Goal: Task Accomplishment & Management: Use online tool/utility

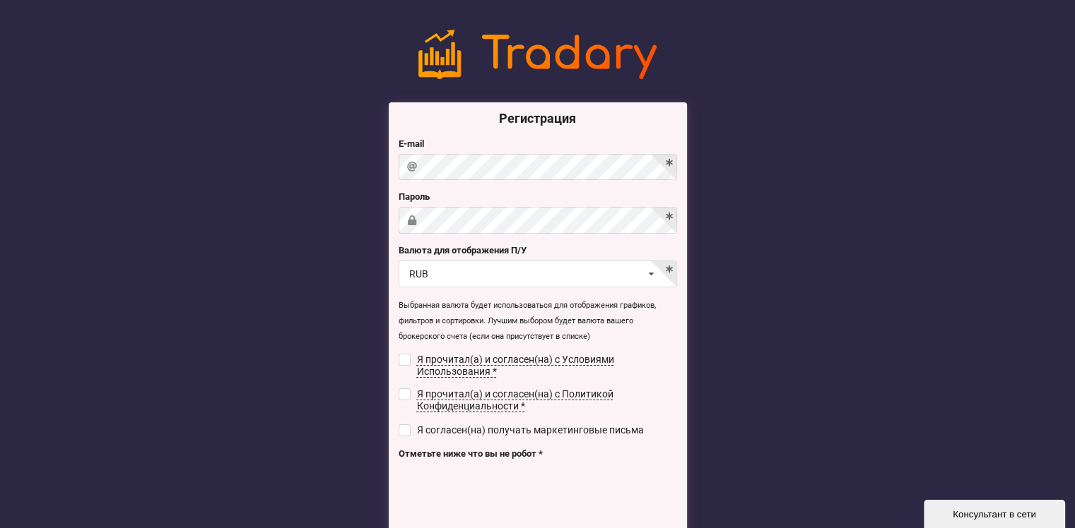
click at [518, 248] on label "Валюта для отображения П/У" at bounding box center [537, 251] width 278 height 14
click at [669, 266] on div "RUB USD RUB EUR UAH" at bounding box center [537, 274] width 278 height 27
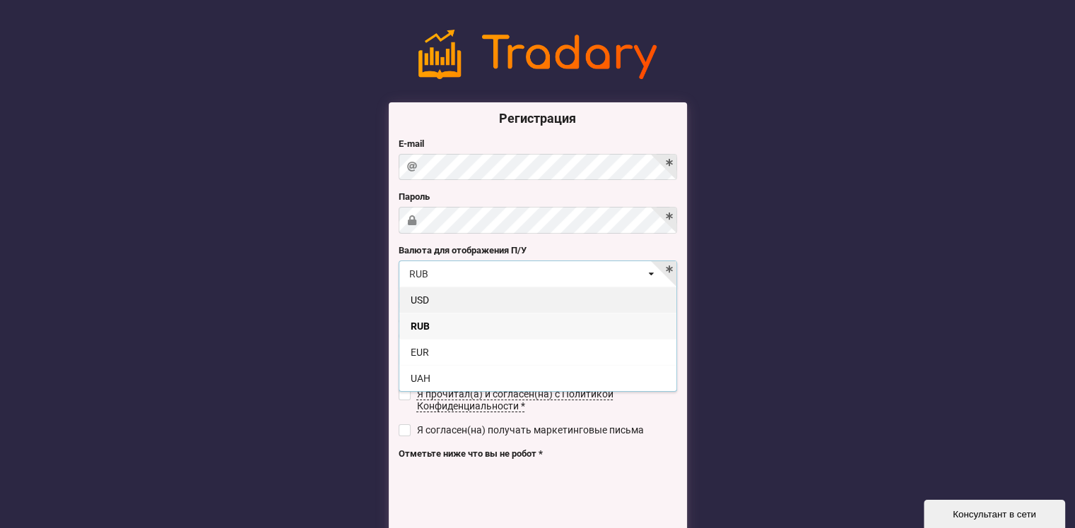
click at [508, 291] on div "USD" at bounding box center [537, 300] width 277 height 26
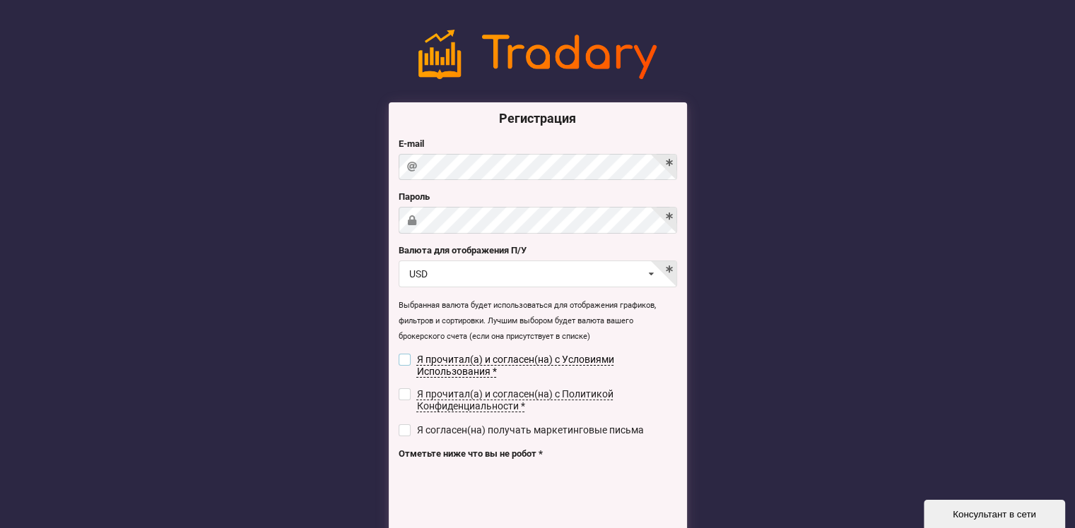
click at [406, 358] on input "checkbox" at bounding box center [404, 360] width 12 height 12
checkbox input "true"
click at [405, 396] on input "checkbox" at bounding box center [404, 395] width 12 height 12
checkbox input "true"
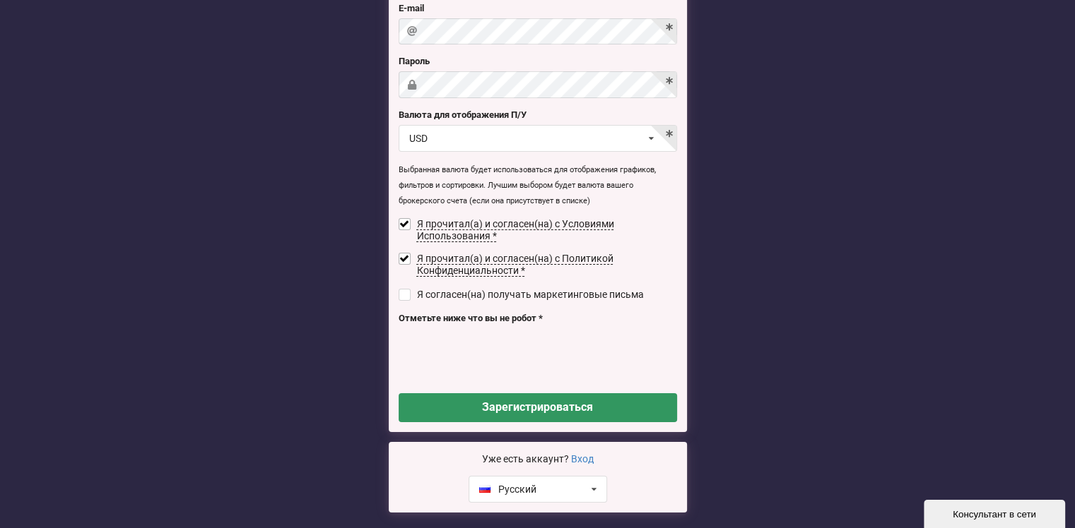
scroll to position [141, 0]
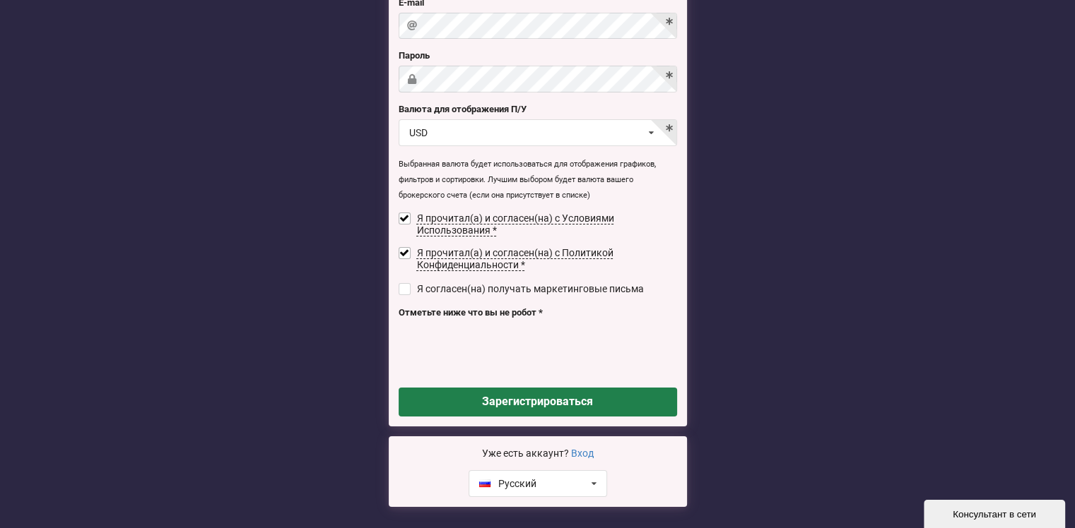
click at [566, 404] on button "Зарегистрироваться" at bounding box center [537, 402] width 278 height 29
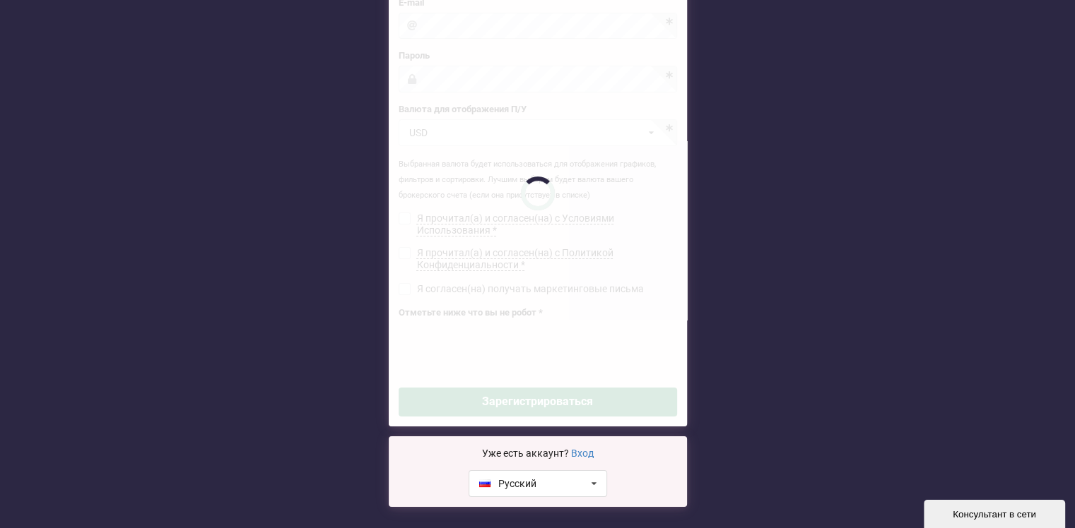
checkbox input "false"
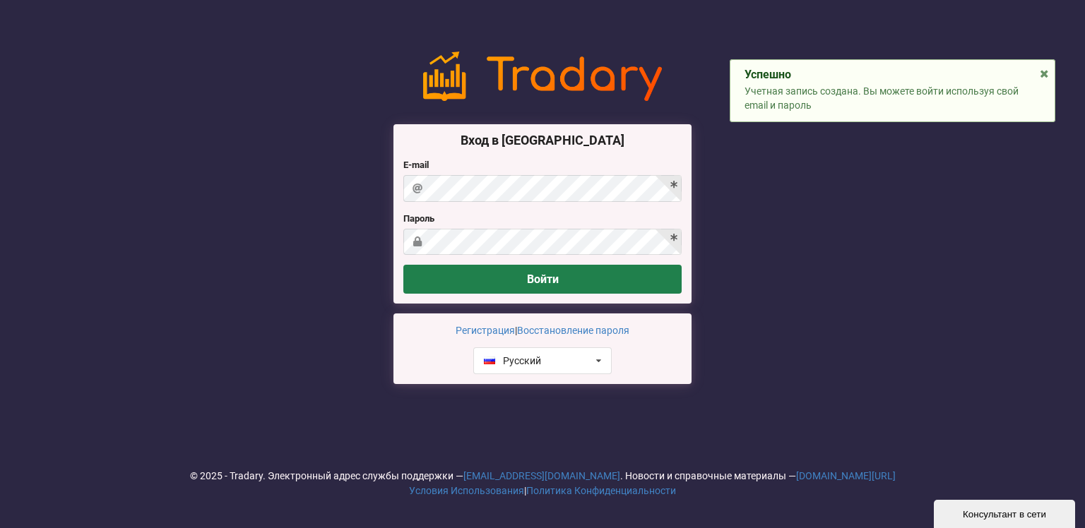
click at [531, 283] on button "Войти" at bounding box center [542, 279] width 278 height 29
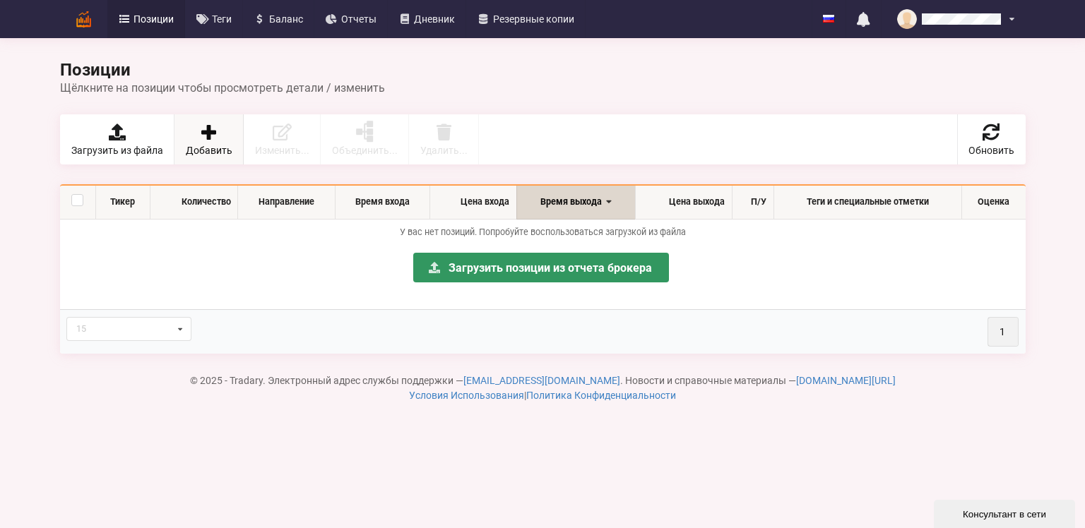
click at [218, 134] on icon at bounding box center [209, 132] width 20 height 17
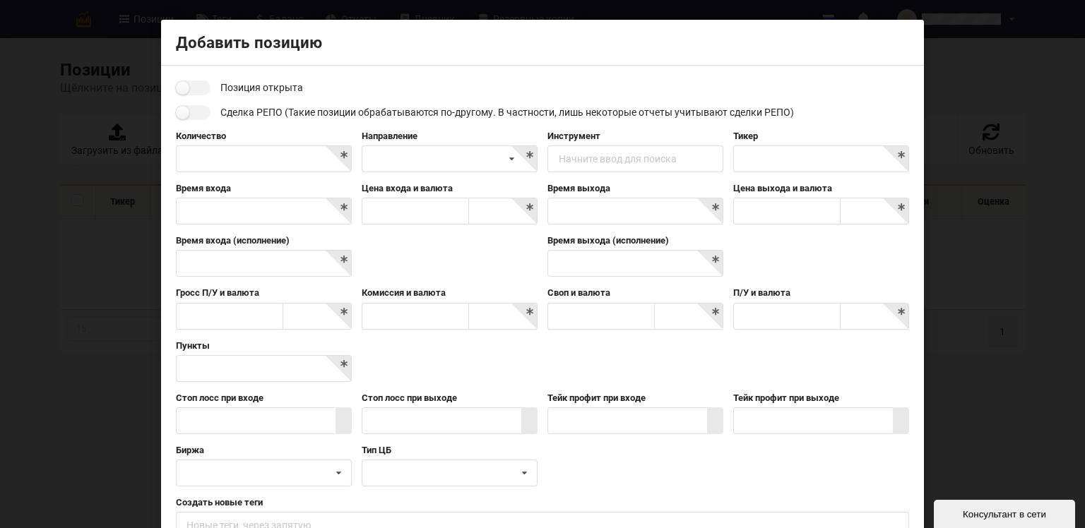
click at [958, 69] on div "Добавить позицию Позиция открыта Сделка РЕПО (Такие позиции обрабатываются по-д…" at bounding box center [542, 264] width 1085 height 528
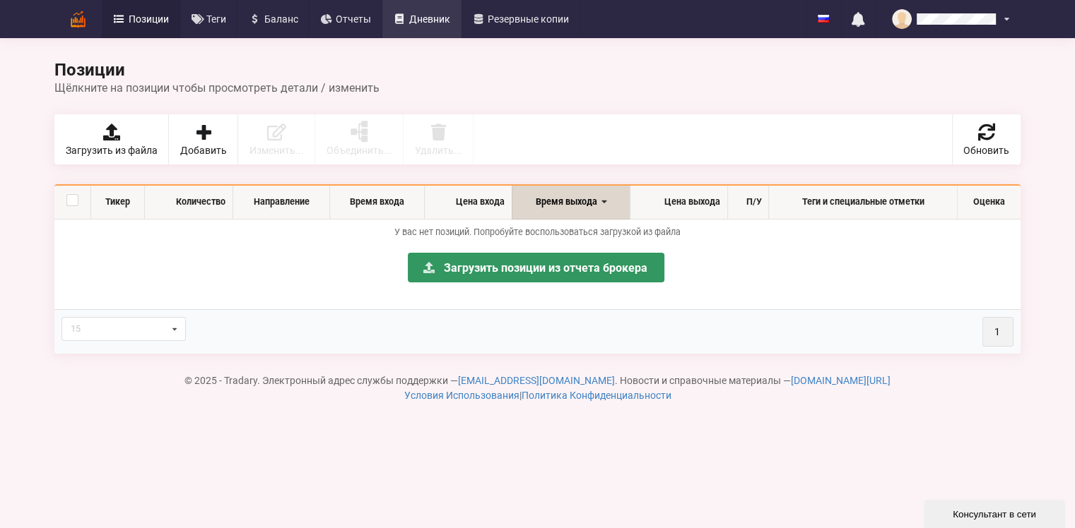
click at [429, 17] on span "Дневник" at bounding box center [429, 19] width 41 height 10
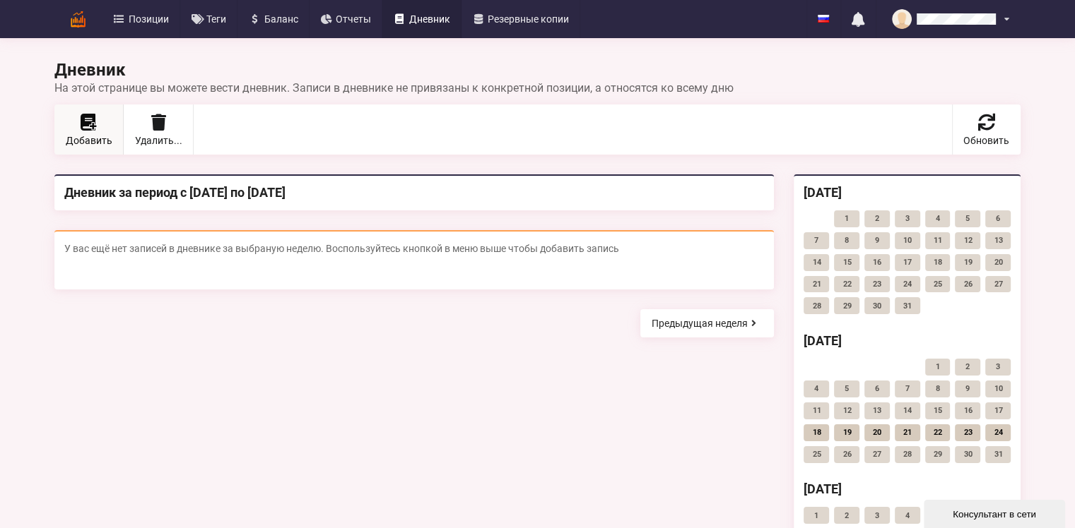
click at [89, 124] on icon at bounding box center [93, 127] width 9 height 8
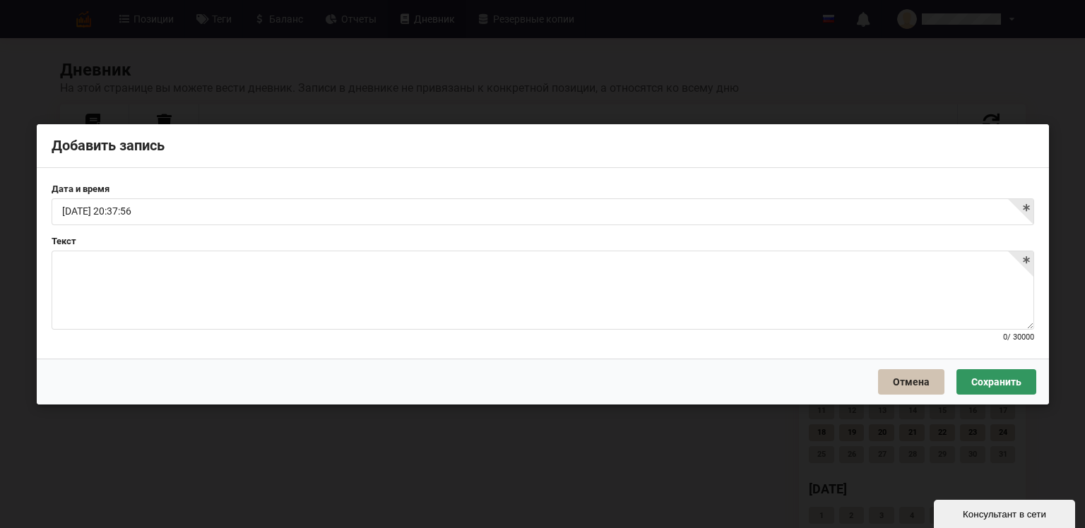
click at [892, 379] on button "Отмена" at bounding box center [911, 381] width 66 height 25
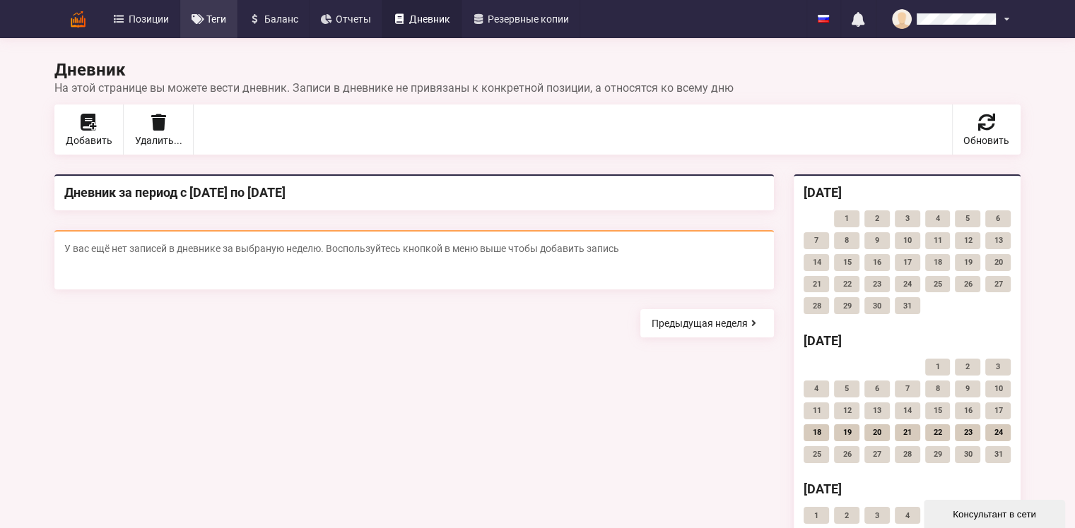
click at [220, 23] on span "Теги" at bounding box center [216, 19] width 20 height 10
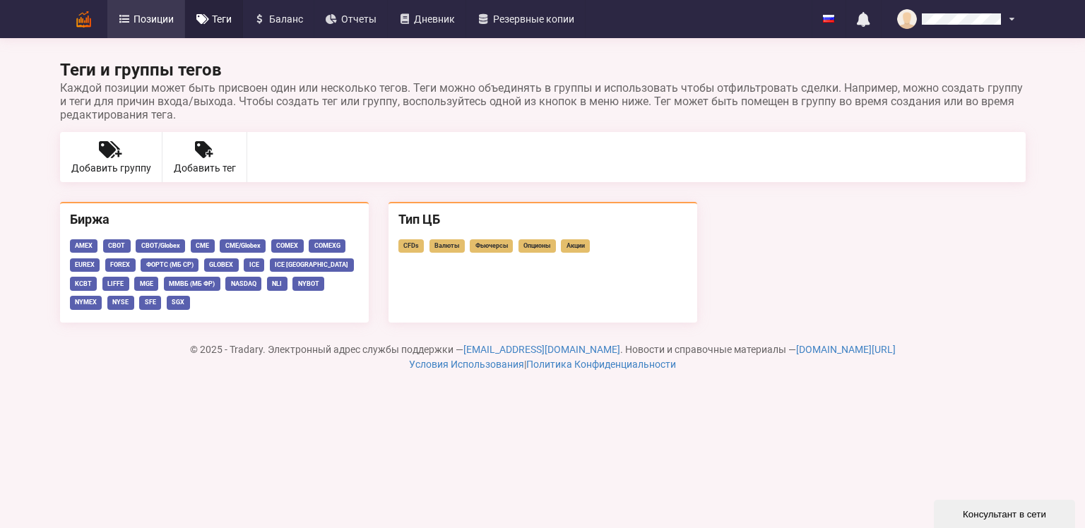
click at [160, 17] on span "Позиции" at bounding box center [154, 19] width 40 height 10
